Goal: Obtain resource: Download file/media

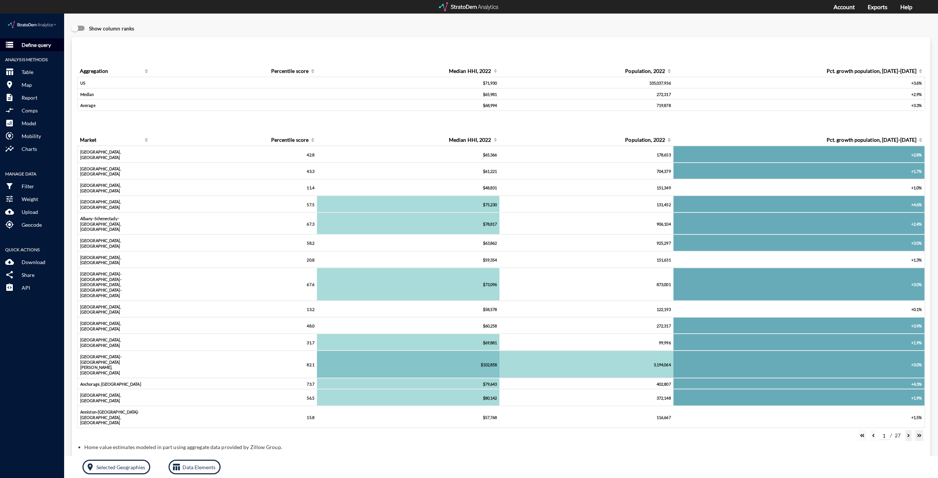
click p "Define query"
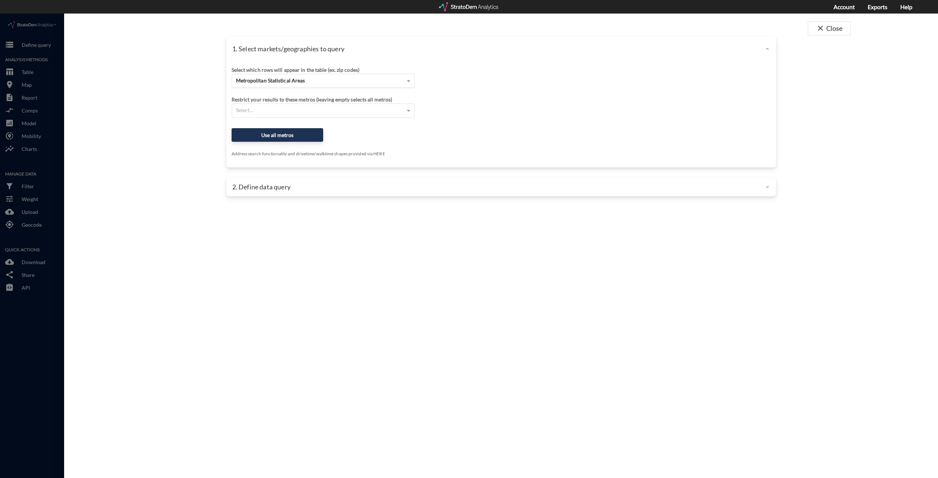
click span "Metropolitan Statistical Areas"
click div "Site addresses"
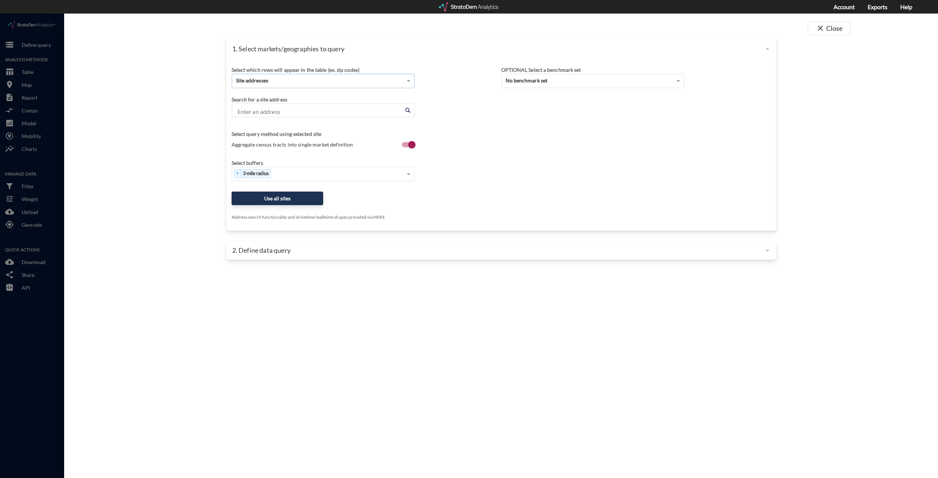
click input "Enter an address"
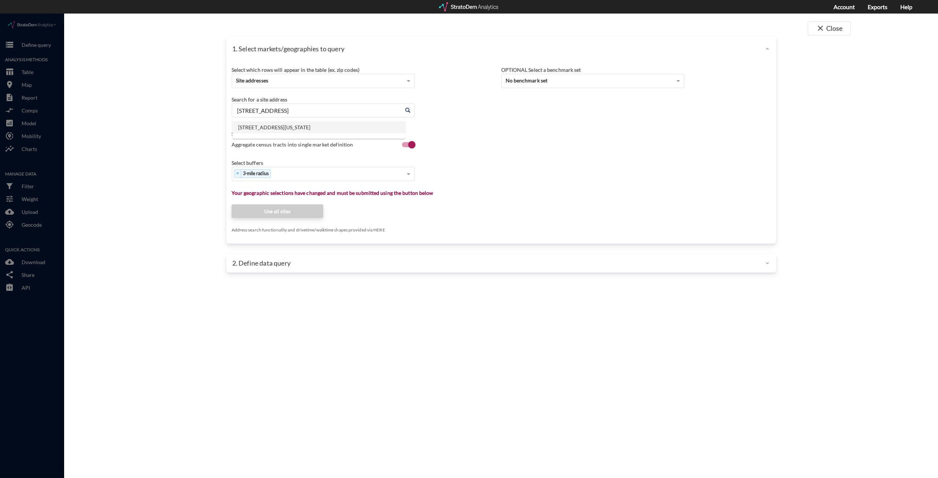
click li "11600 Joy St, Austin, Texas"
type input "11600 Joy St, Austin, Texas"
click div "Select which rows will appear in the table (ex. zip codes) Site addresses Selec…"
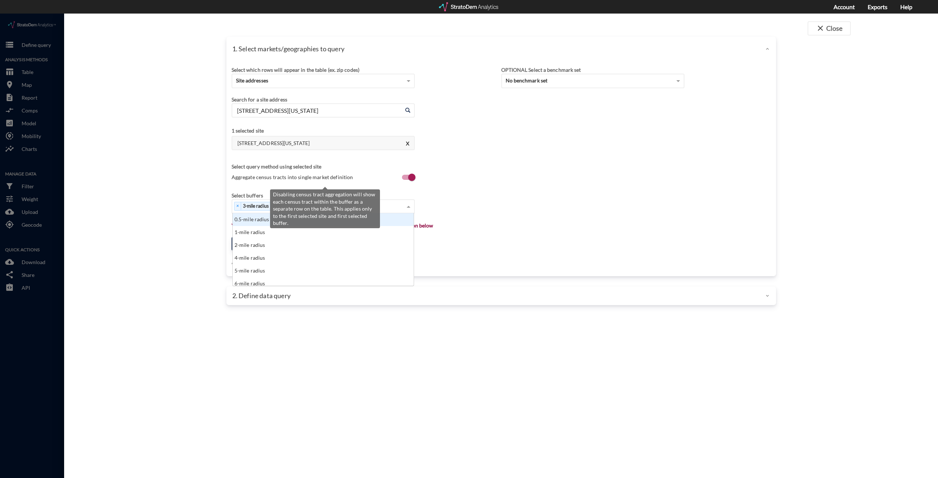
click span "Aggregate census tracts into single market definition"
click input "Aggregate census tracts into single market definition"
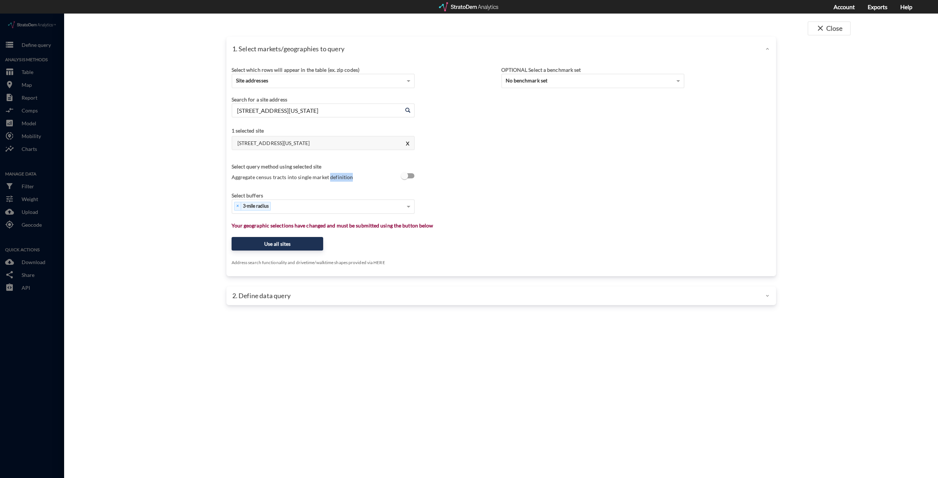
click span "Aggregate census tracts into single market definition"
click input "Aggregate census tracts into single market definition"
checkbox input "true"
click div "× 3-mile radius"
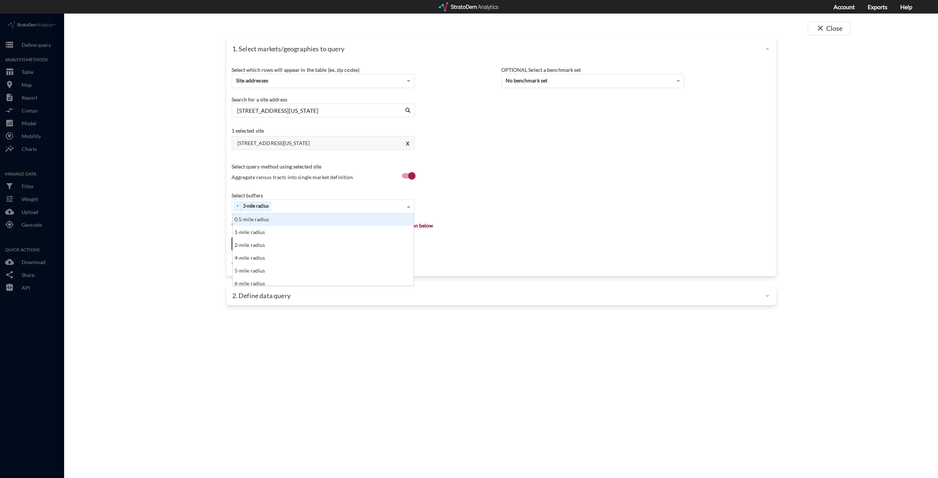
scroll to position [67, 177]
click div "1-mile radius"
click div "× 3-mile radius × 1-mile radius"
click div "5-mile radius"
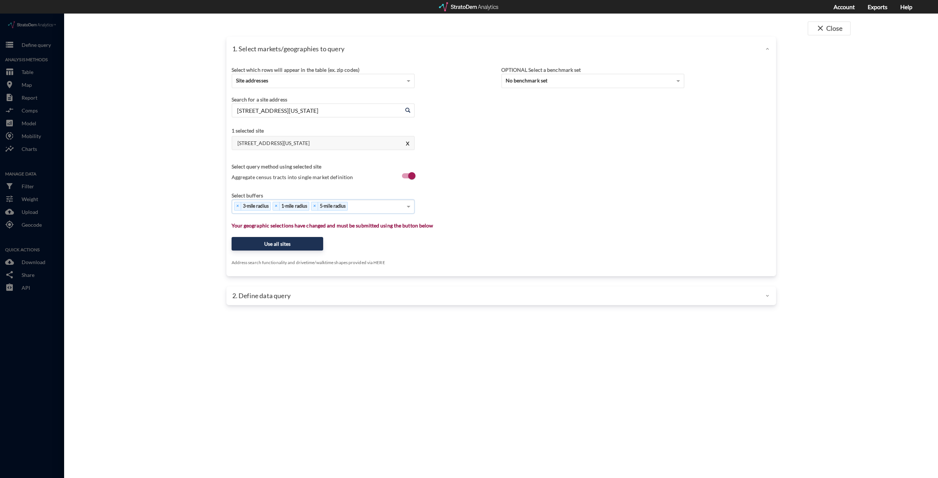
click div "× 3-mile radius × 1-mile radius × 5-mile radius"
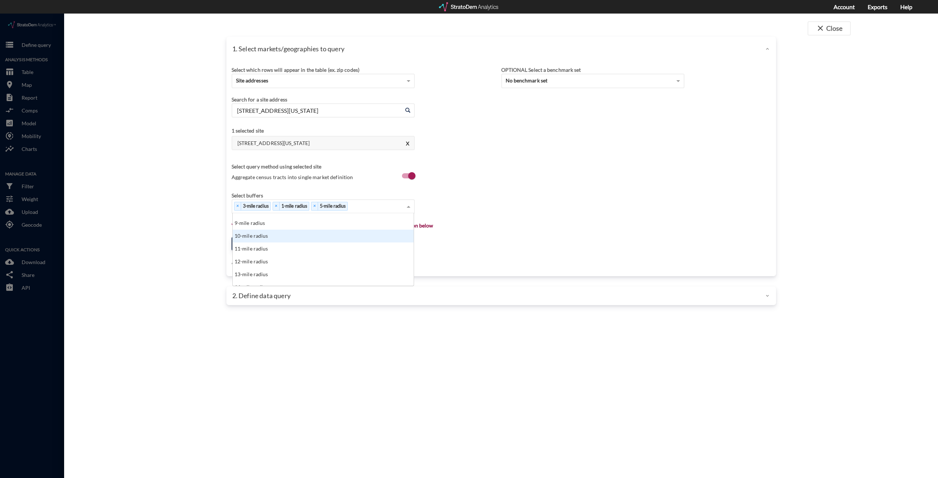
click div "10-mile radius"
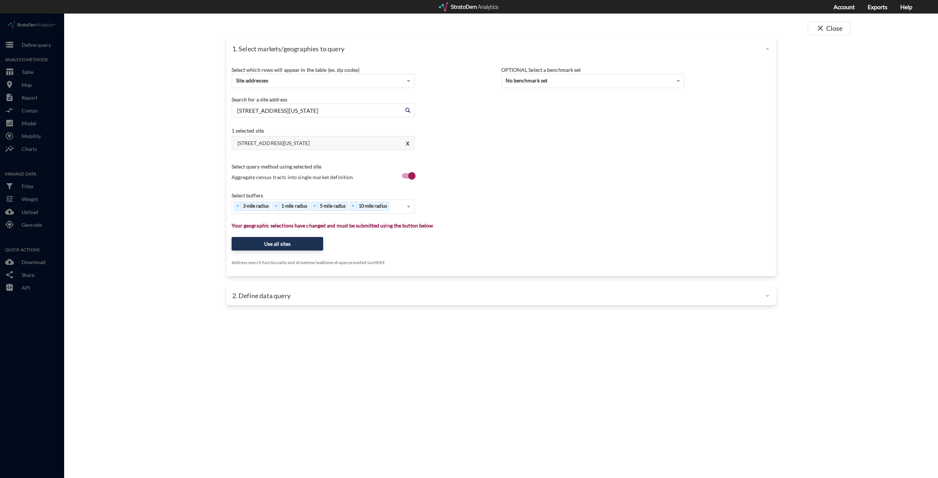
click div "1. Select markets/geographies to query Select which rows will appear in the tab…"
click button "Use all sites"
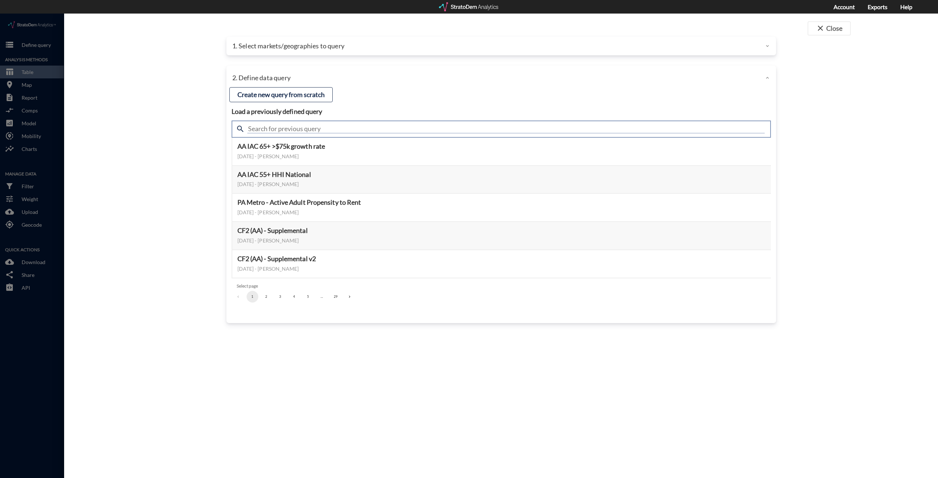
click input "text"
type input "housing demand"
click div "close Close 1. Select markets/geographies to query Select which rows will appea…"
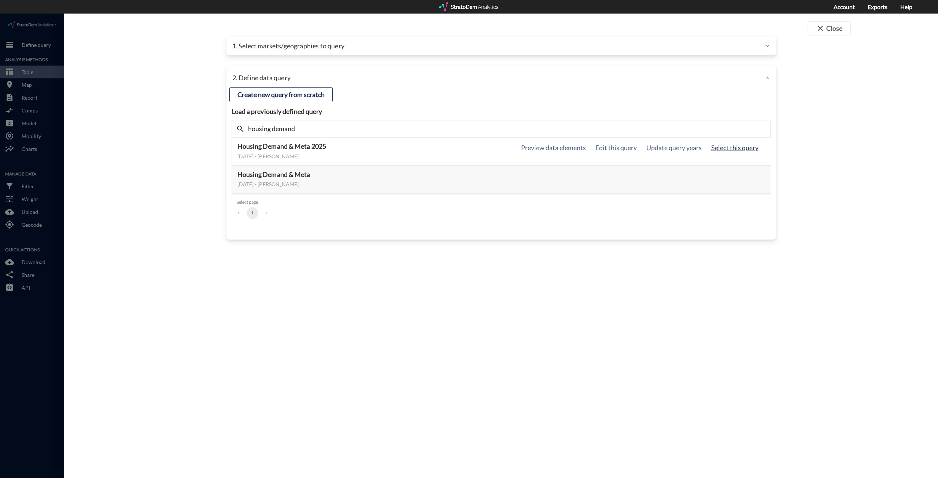
click button "Select this query"
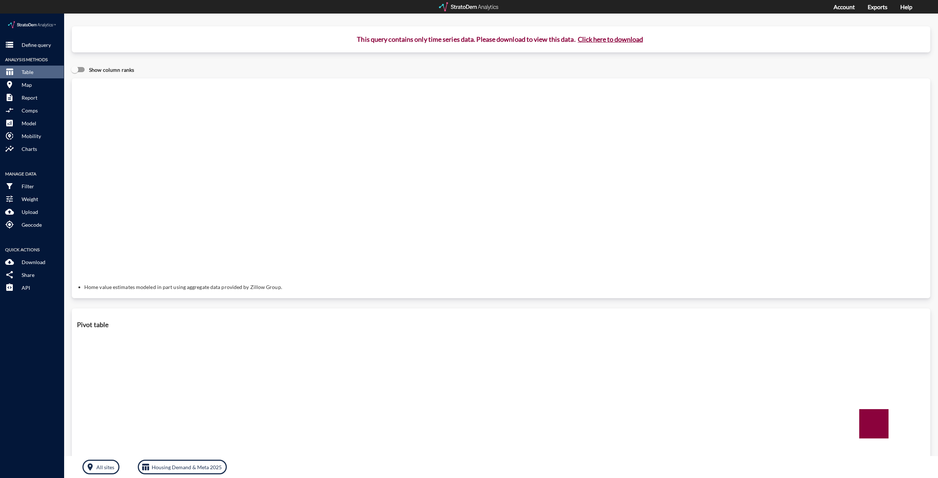
click button "Click here to download"
click p "Define query"
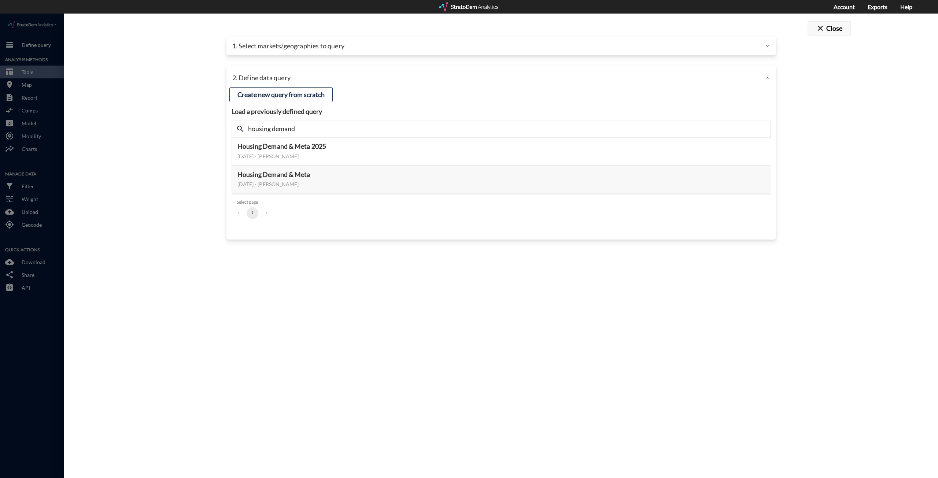
click button "close Close"
click div
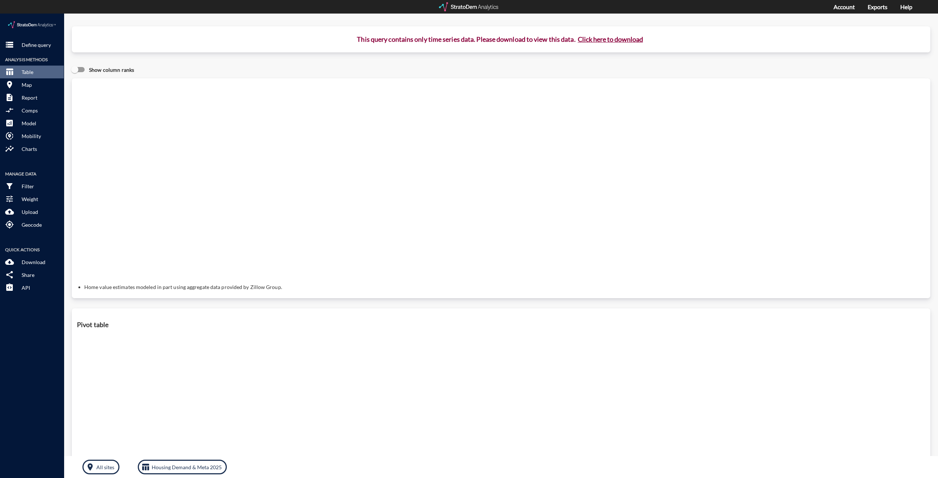
click button "Click here to download"
click link "Exports manager"
click p "Define query"
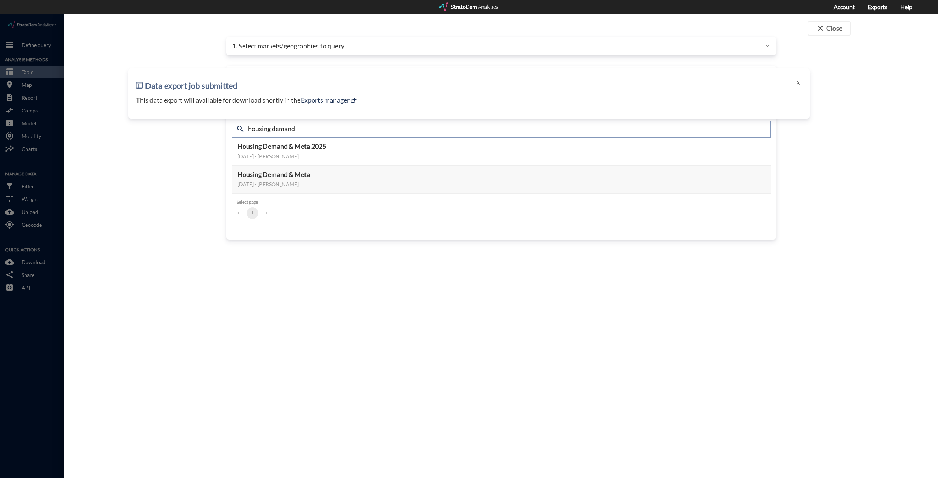
click input "housing demand"
drag, startPoint x: 307, startPoint y: 116, endPoint x: 250, endPoint y: 119, distance: 56.8
click input "housing demand"
type input "active adult"
click button "X"
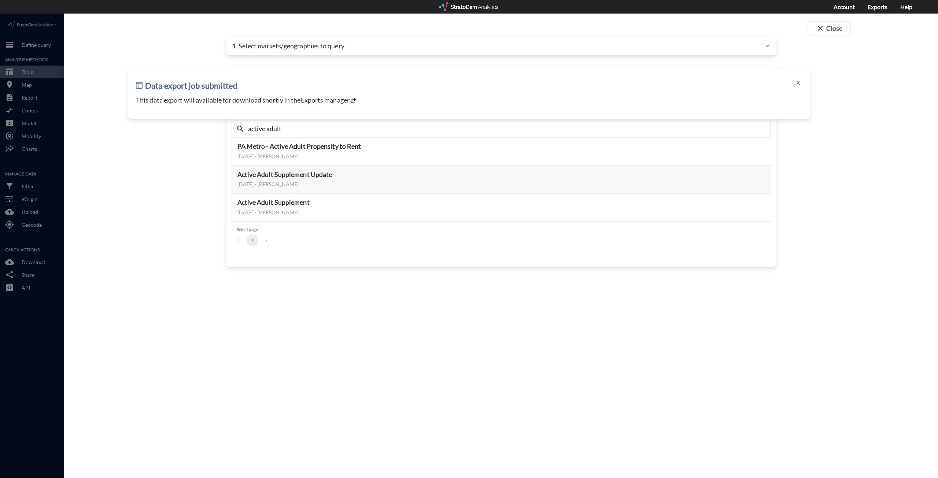
click div "close Close 1. Select markets/geographies to query Select which rows will appea…"
click button "Select this query"
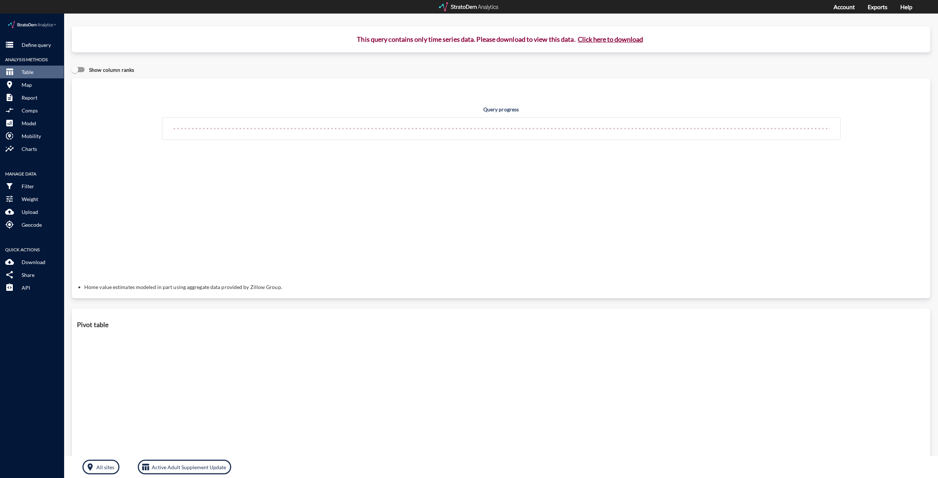
click button "Click here to download"
click link "Exports manager"
click button "storage Define query"
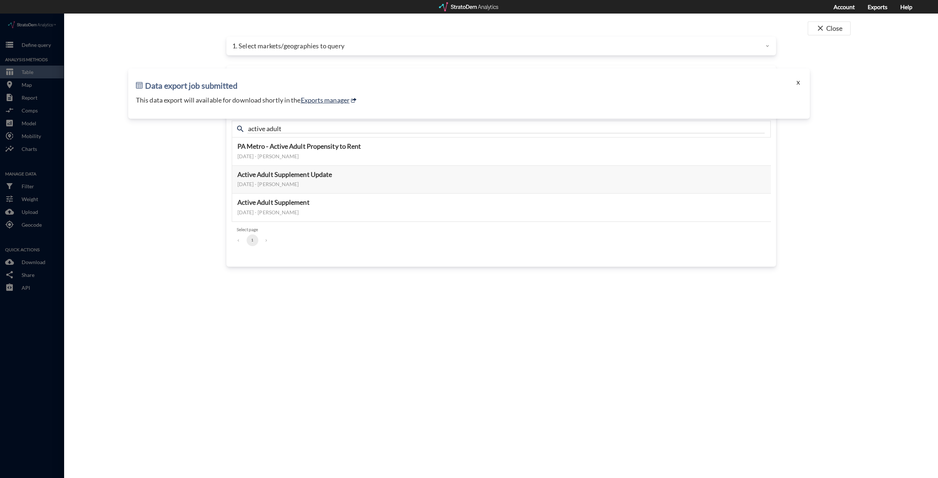
click button "X"
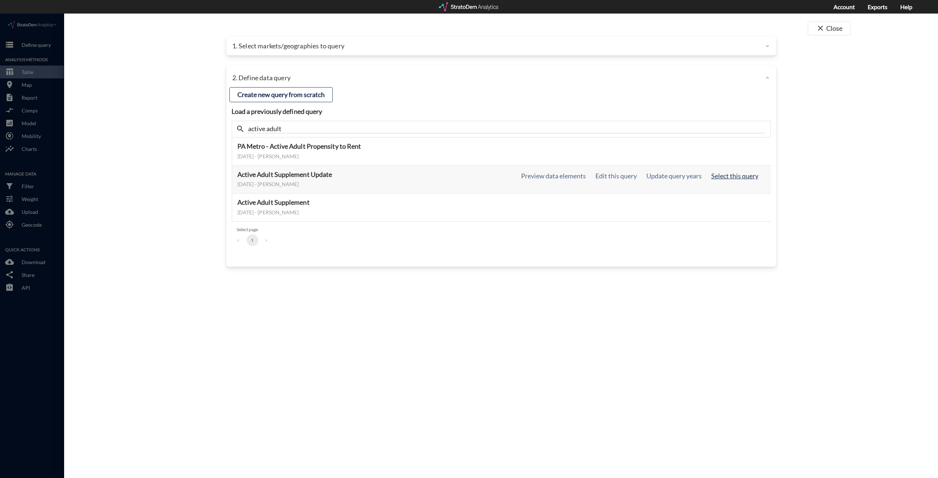
click button "Select this query"
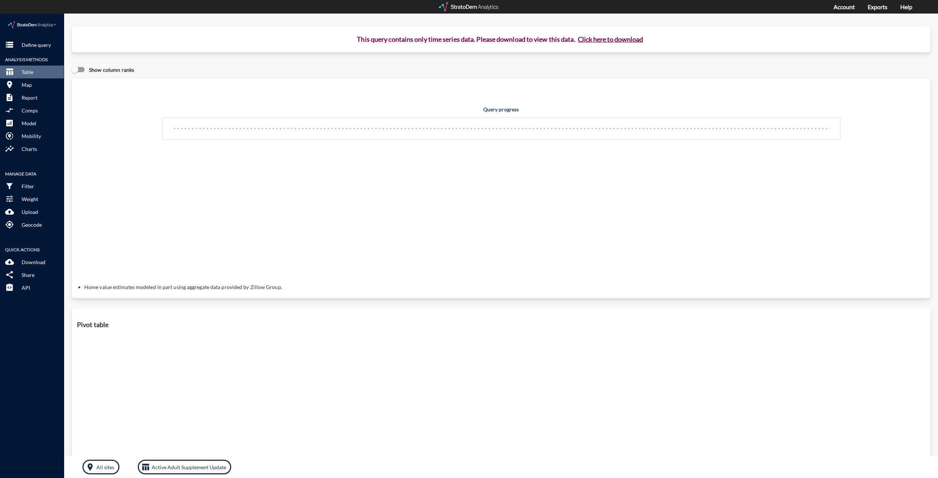
click button "Click here to download"
click link "Exports manager"
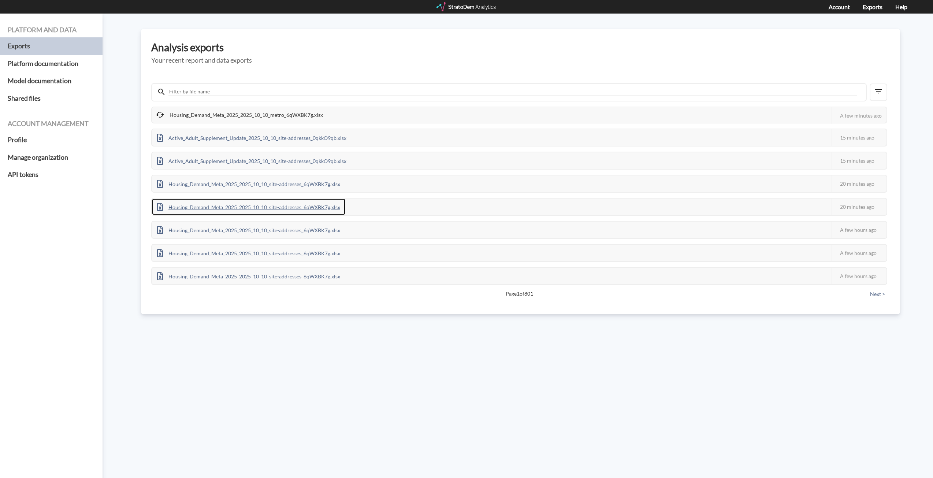
click at [275, 203] on div "Housing_Demand_Meta_2025_2025_10_10_site-addresses_6qWXBK7g.xlsx" at bounding box center [248, 207] width 193 height 16
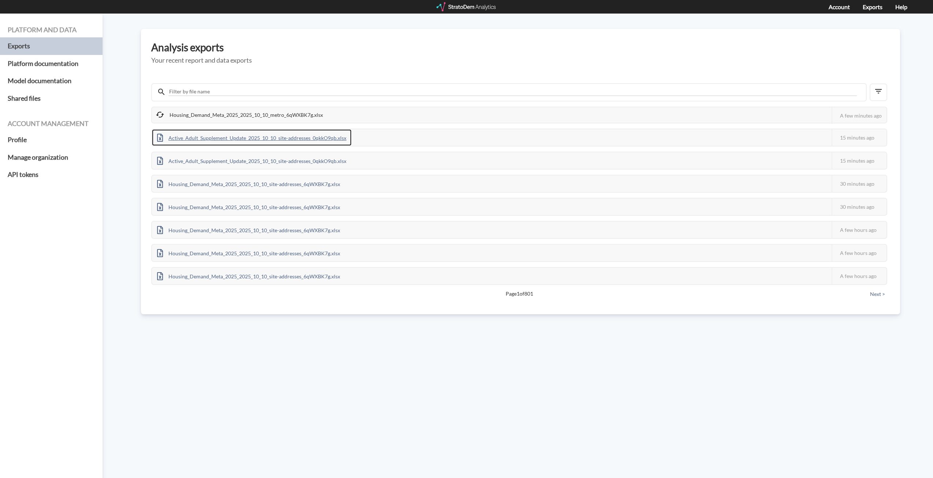
click at [197, 133] on div "Active_Adult_Supplement_Update_2025_10_10_site-addresses_0qkkO9qb.xlsx" at bounding box center [252, 137] width 200 height 16
